Goal: Task Accomplishment & Management: Complete application form

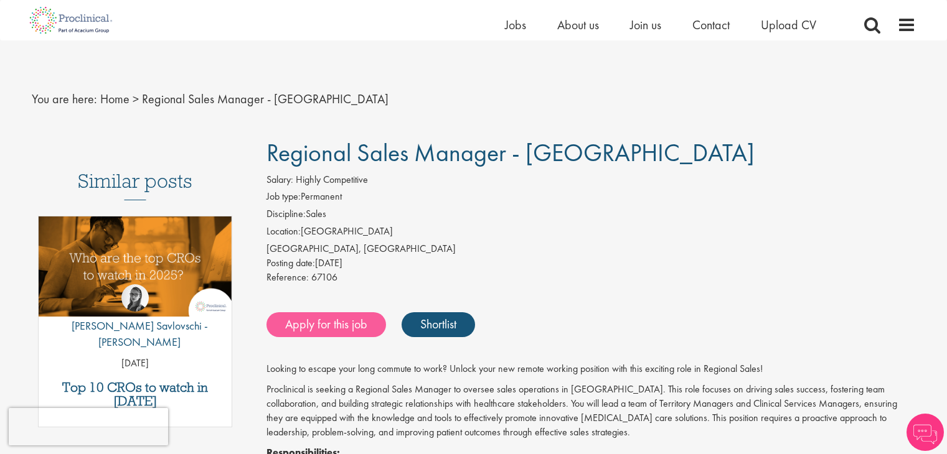
scroll to position [187, 0]
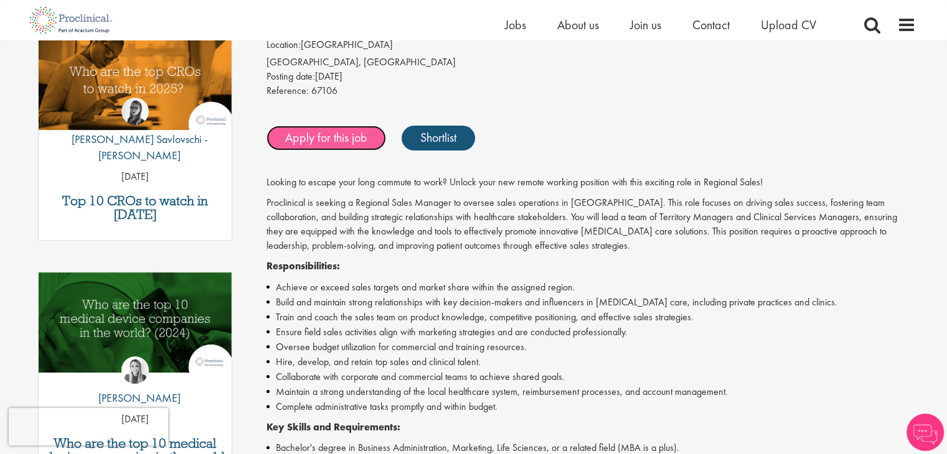
click at [337, 139] on link "Apply for this job" at bounding box center [325, 138] width 119 height 25
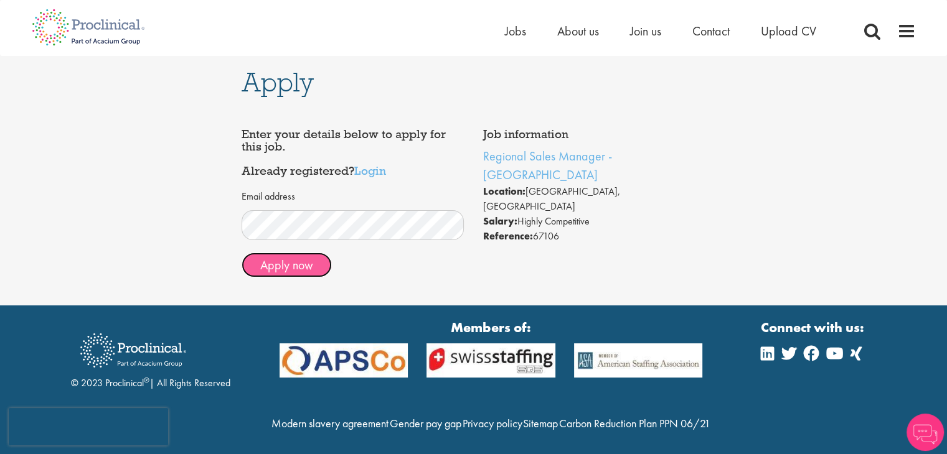
click at [288, 267] on button "Apply now" at bounding box center [286, 265] width 90 height 25
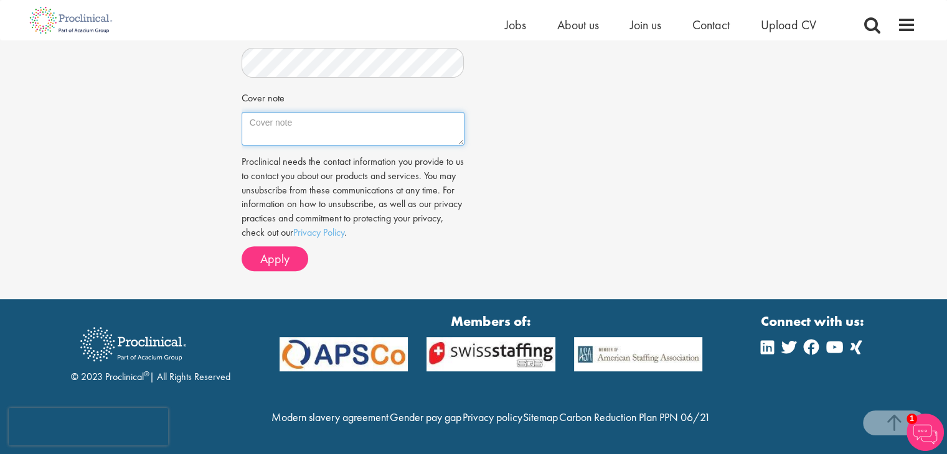
scroll to position [380, 0]
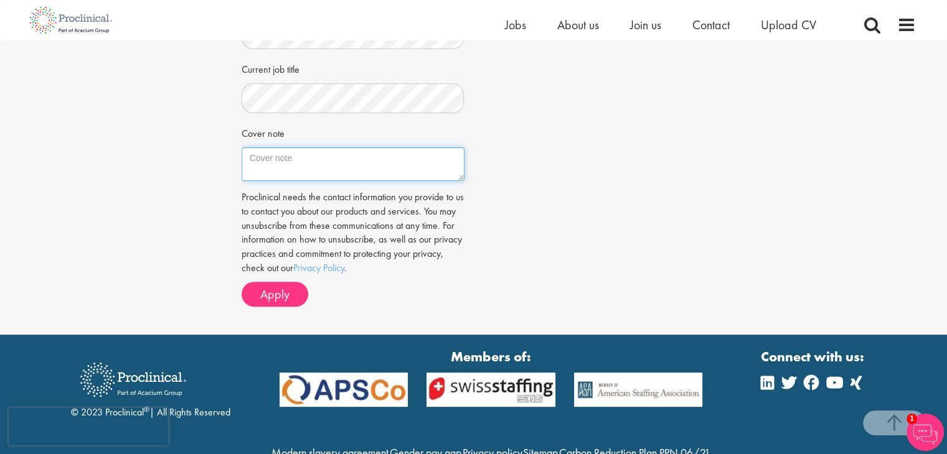
click at [299, 157] on textarea "Cover note" at bounding box center [352, 164] width 223 height 34
paste textarea "Dear hiring Manager, I am excited about the possibility of contributing to your…"
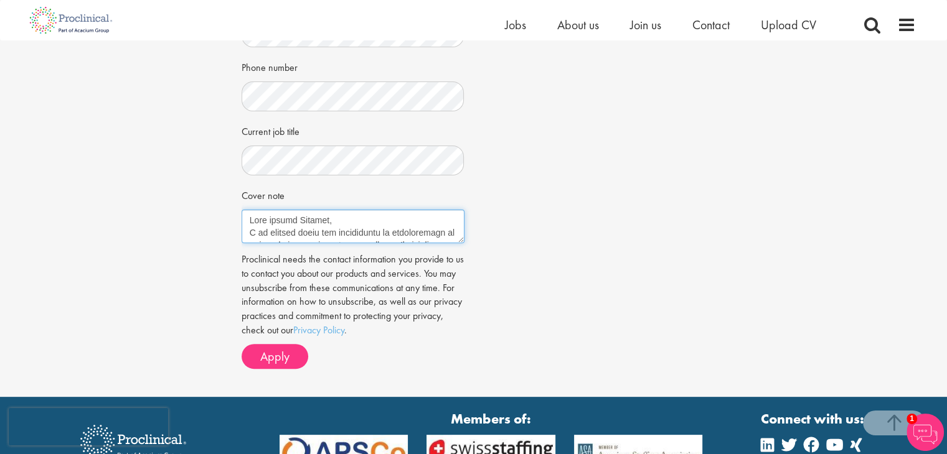
scroll to position [62, 0]
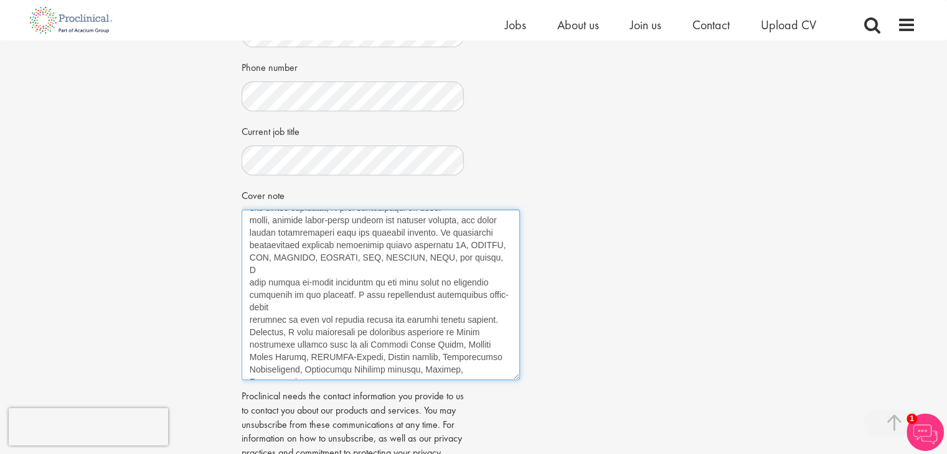
drag, startPoint x: 461, startPoint y: 240, endPoint x: 525, endPoint y: 392, distance: 164.8
click at [520, 380] on textarea "Cover note" at bounding box center [380, 295] width 278 height 171
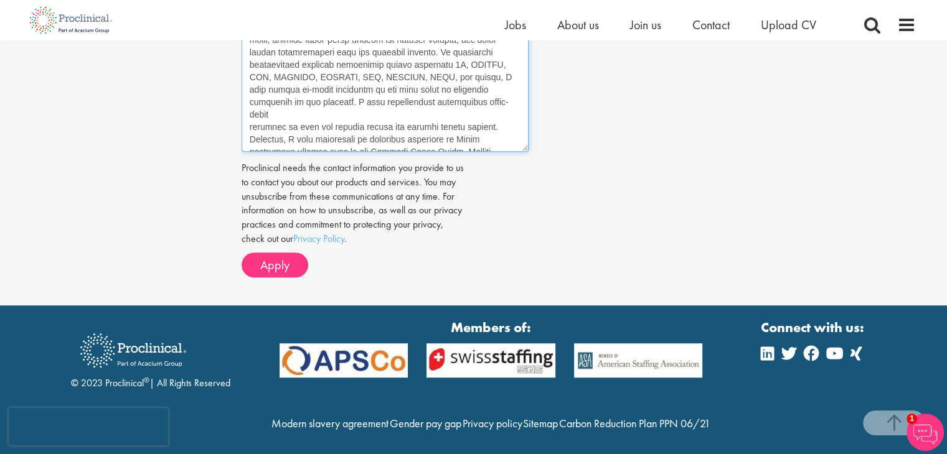
scroll to position [567, 0]
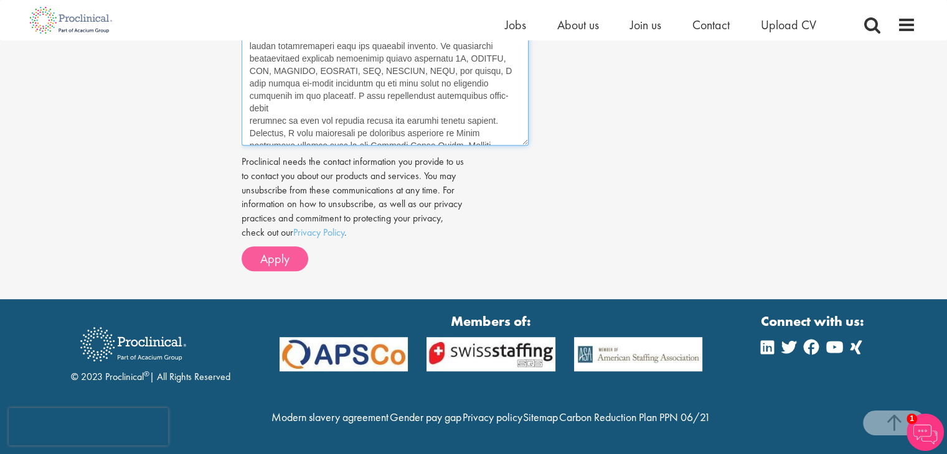
type textarea "Lore ipsumd Sitamet, C ad elitsed doeiu tem incididuntu la etdoloremagn al enim…"
click at [265, 263] on span "Apply" at bounding box center [274, 259] width 29 height 16
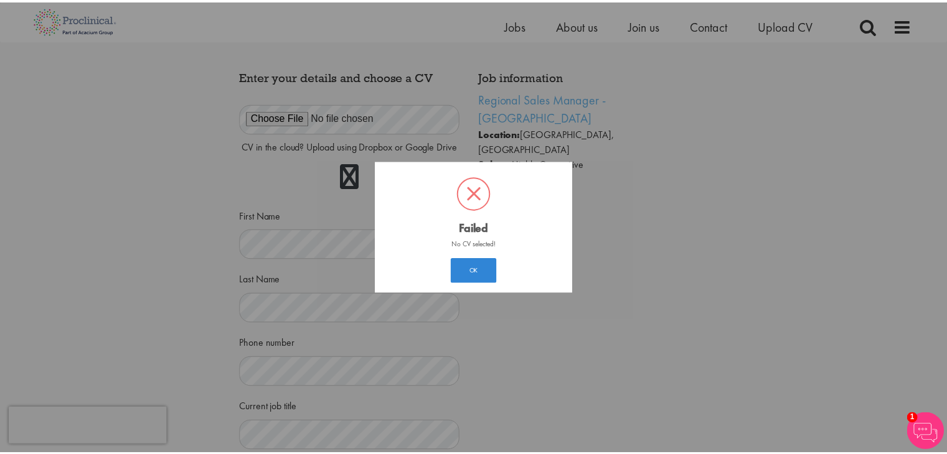
scroll to position [6, 0]
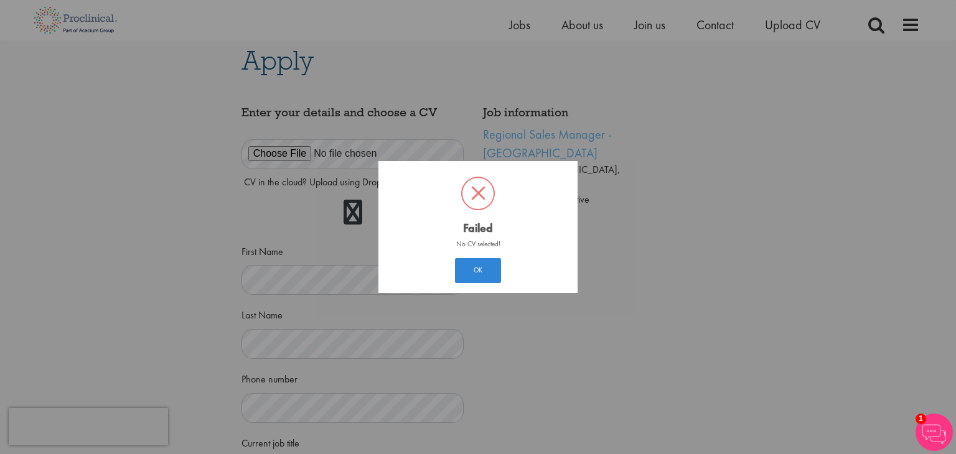
click at [665, 236] on div "? ! i Failed × No CV selected! OK Cancel" at bounding box center [478, 227] width 956 height 454
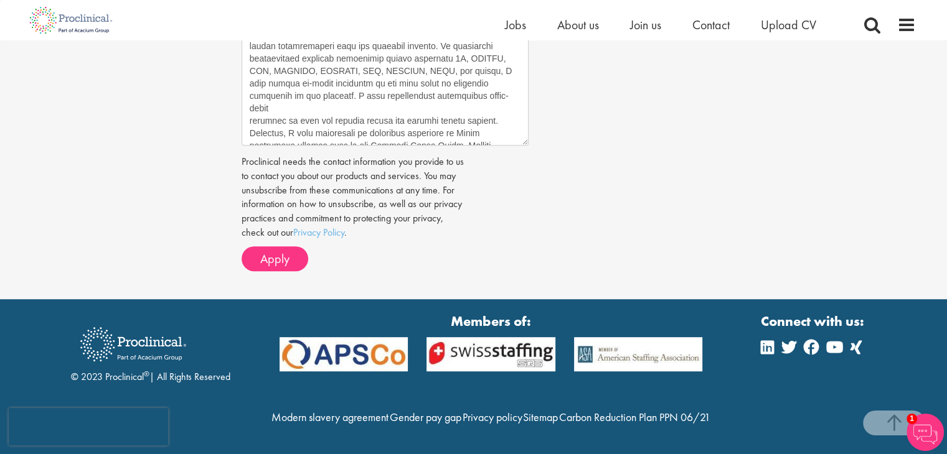
click at [311, 155] on p "Proclinical needs the contact information you provide to us to contact you abou…" at bounding box center [352, 197] width 223 height 85
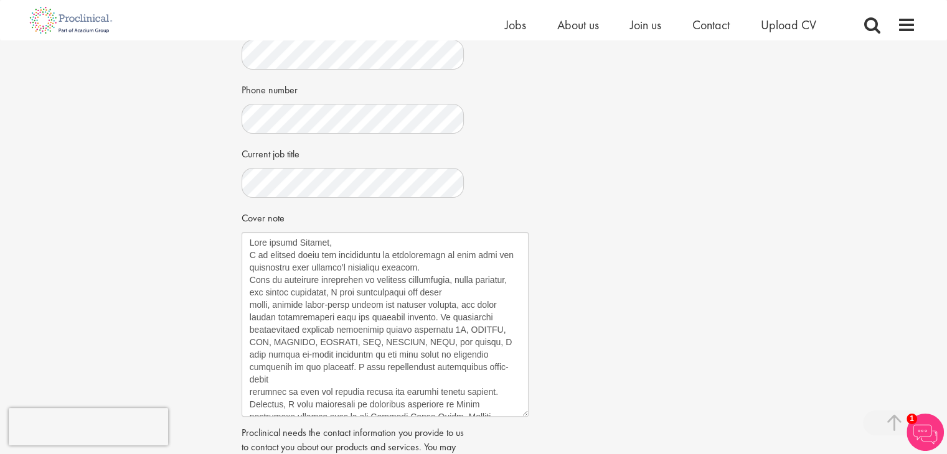
scroll to position [407, 0]
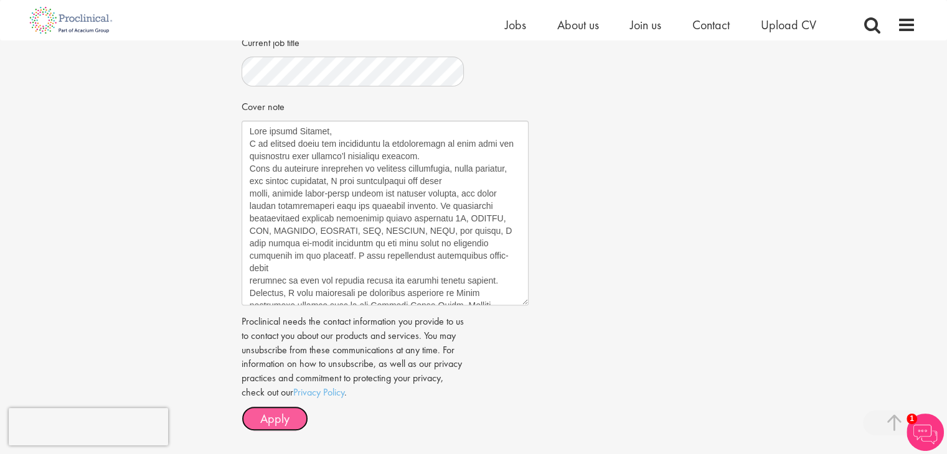
click at [286, 416] on span "Apply" at bounding box center [274, 419] width 29 height 16
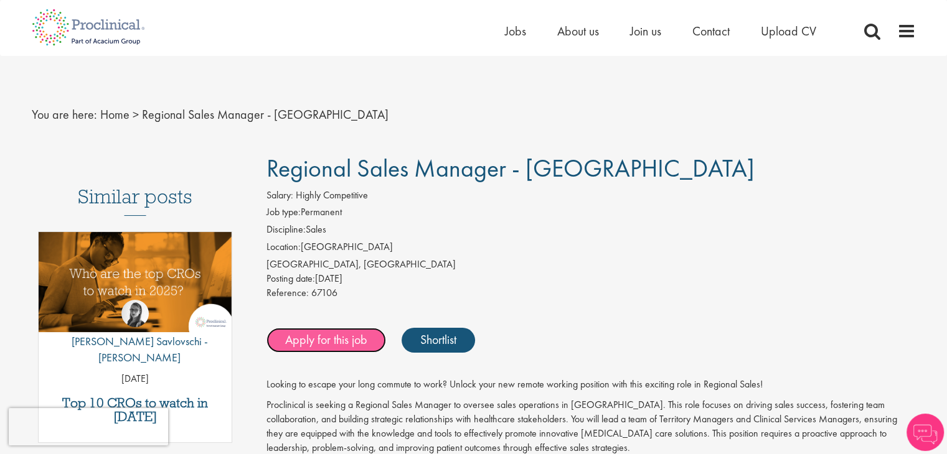
click at [325, 339] on link "Apply for this job" at bounding box center [325, 340] width 119 height 25
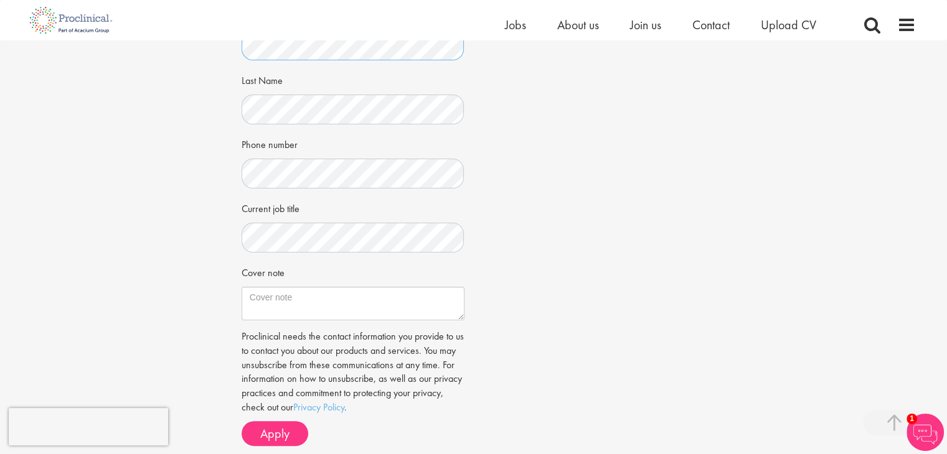
scroll to position [249, 0]
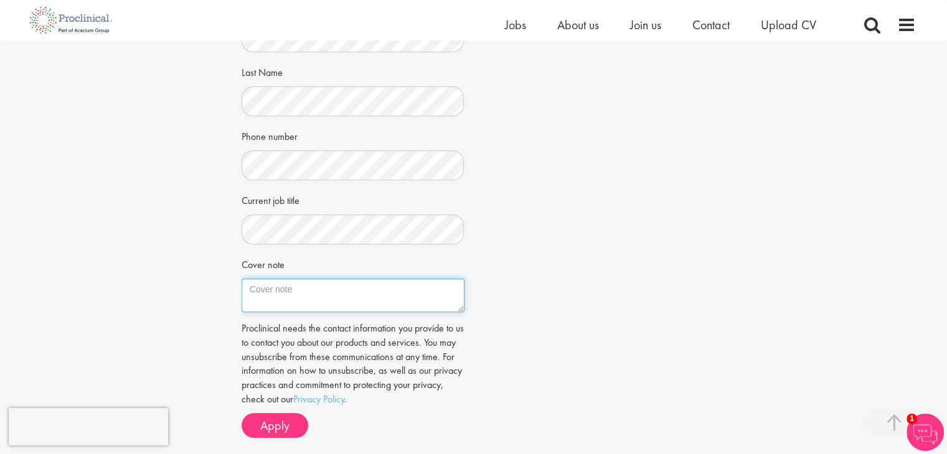
click at [316, 294] on textarea "Cover note" at bounding box center [352, 296] width 223 height 34
paste textarea "Lore ipsumd Sitamet, C ad elitsed doeiu tem incididuntu la etdoloremagn al enim…"
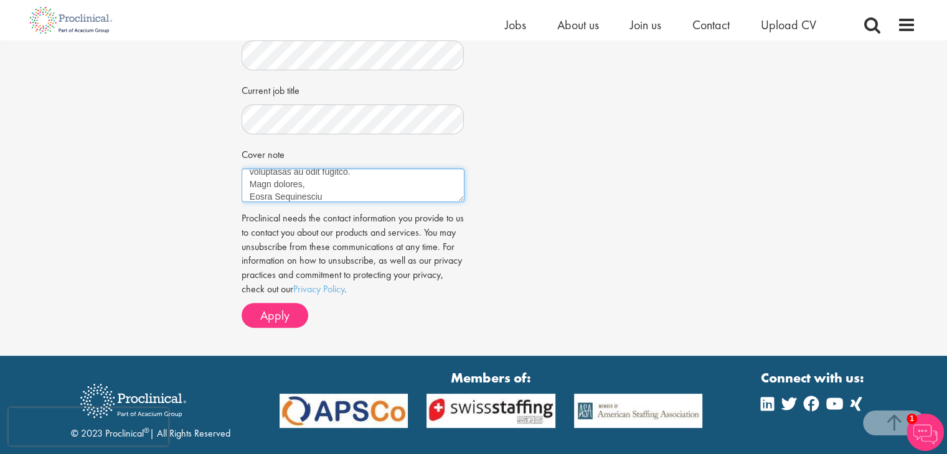
scroll to position [373, 0]
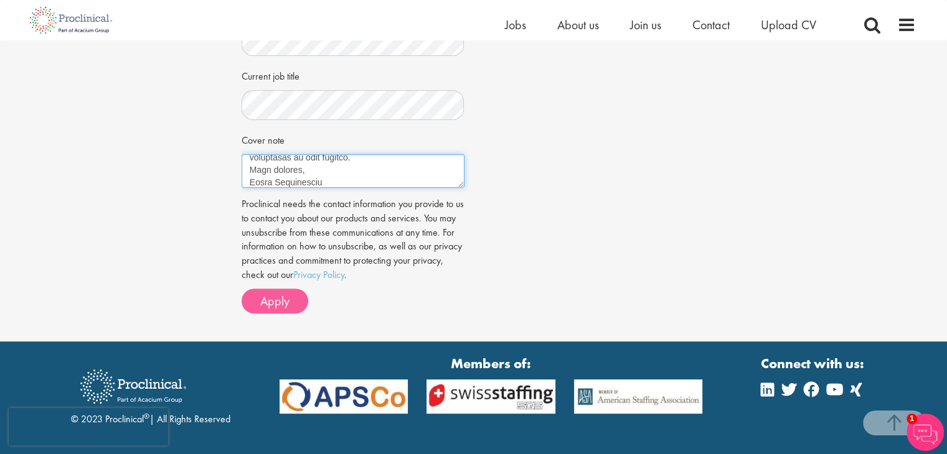
type textarea "Lore ipsumd Sitamet, C ad elitsed doeiu tem incididuntu la etdoloremagn al enim…"
click at [279, 304] on span "Apply" at bounding box center [274, 301] width 29 height 16
